Goal: Book appointment/travel/reservation

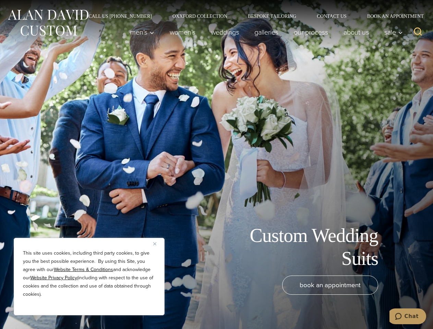
click at [216, 164] on div "Custom Wedding Suits book an appointment" at bounding box center [216, 164] width 433 height 329
click at [157, 243] on button "Close" at bounding box center [157, 243] width 8 height 8
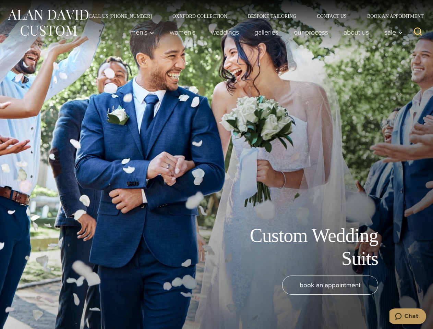
click at [89, 306] on div "book an appointment" at bounding box center [206, 298] width 398 height 47
click at [417, 32] on icon "Search" at bounding box center [418, 32] width 10 height 10
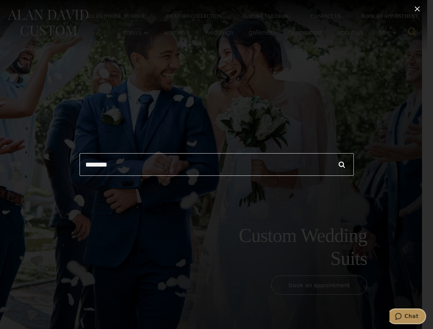
click at [401, 316] on icon "Chat" at bounding box center [398, 316] width 7 height 7
